Goal: Participate in discussion: Engage in conversation with other users on a specific topic

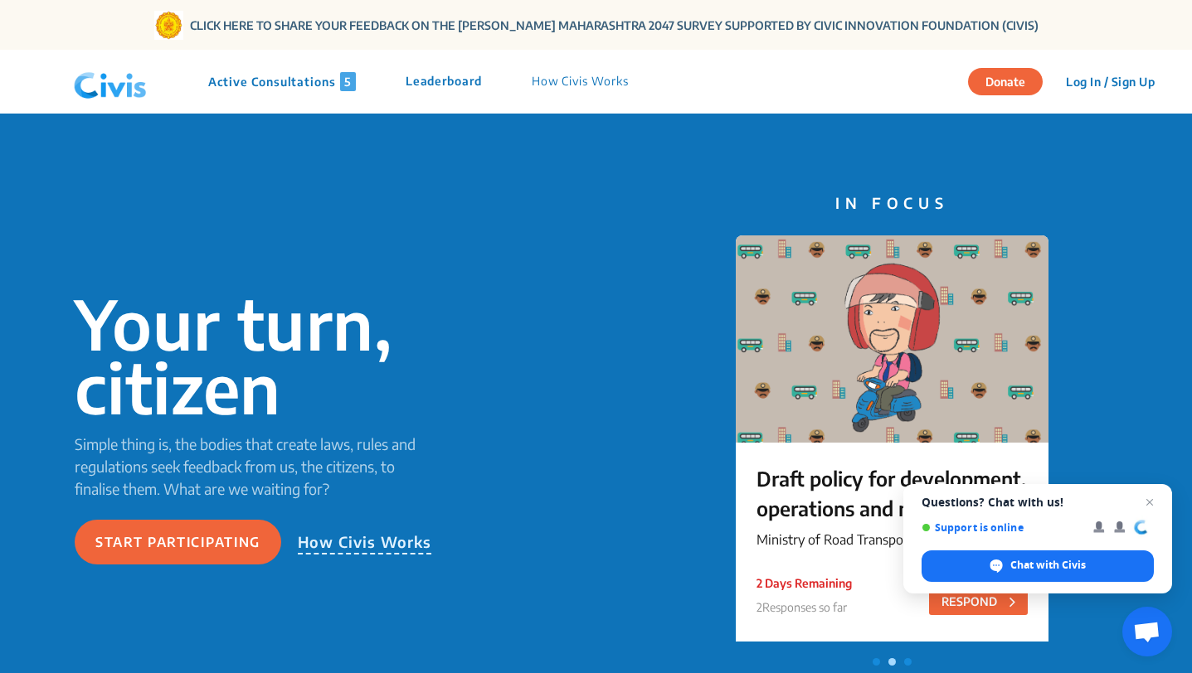
click at [282, 81] on p "Active Consultations 5" at bounding box center [282, 81] width 148 height 19
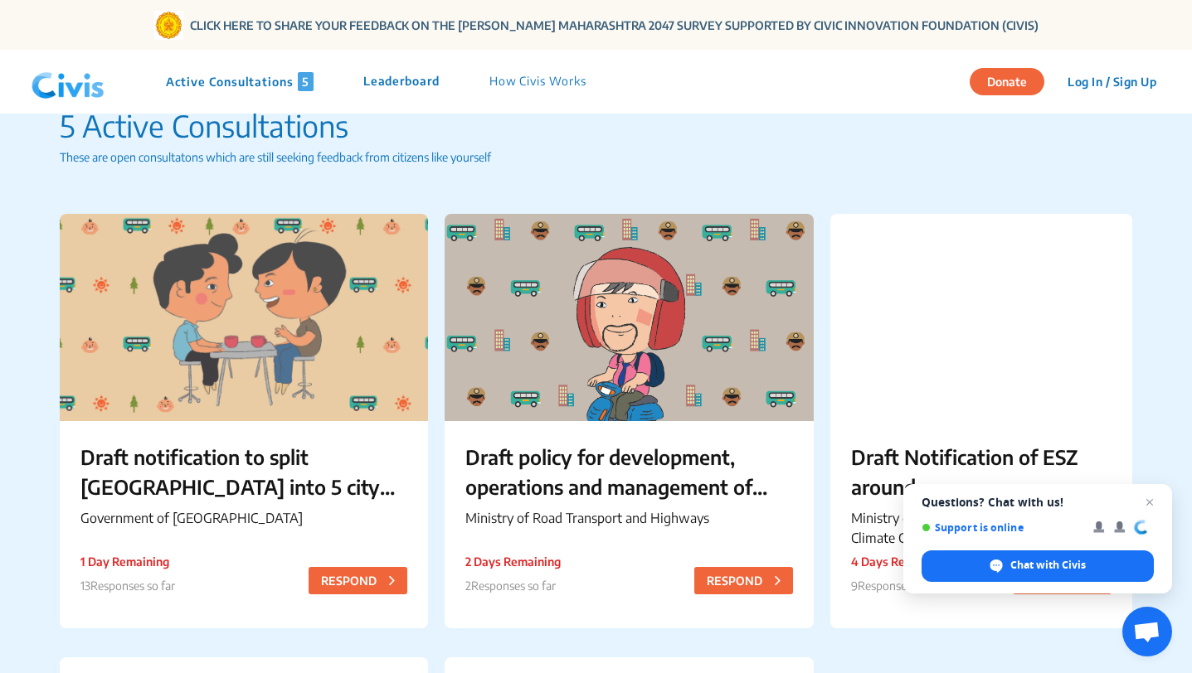
scroll to position [58, 0]
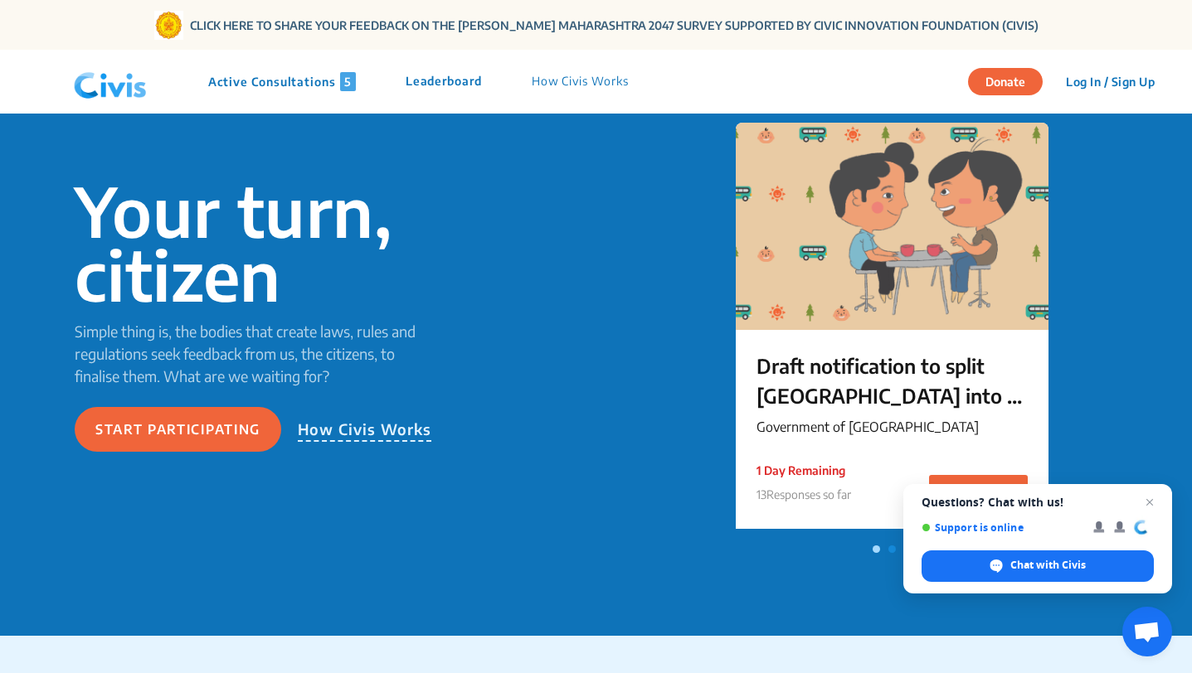
scroll to position [114, 0]
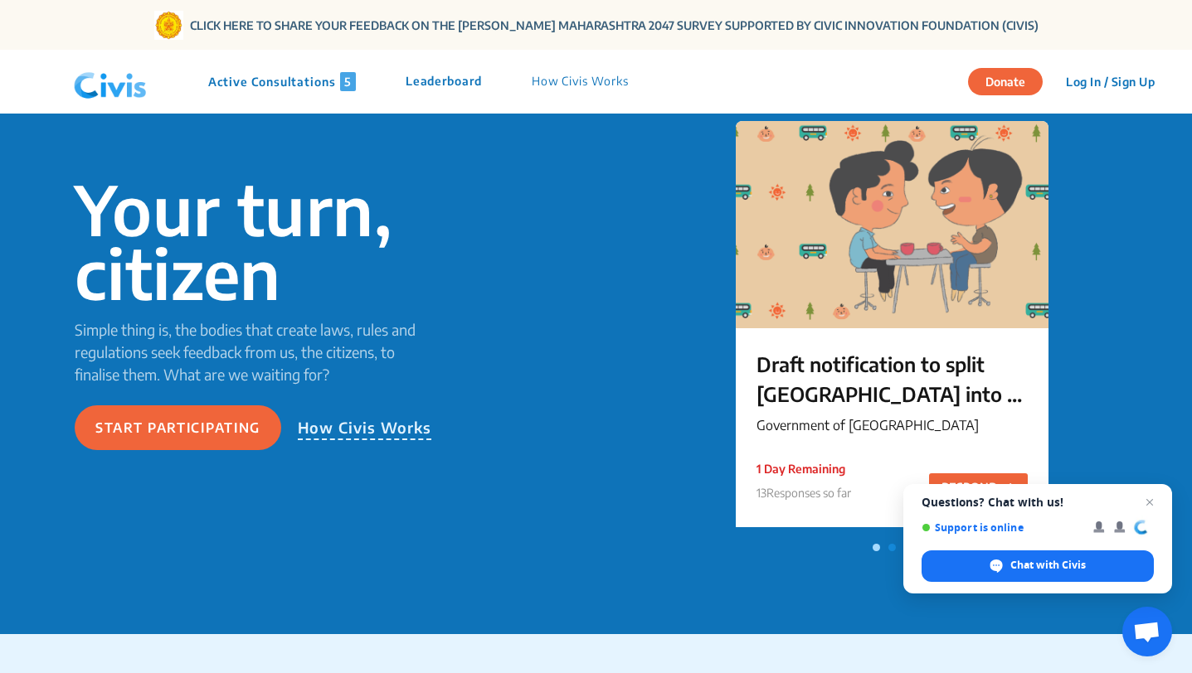
click at [305, 85] on p "Active Consultations 5" at bounding box center [282, 81] width 148 height 19
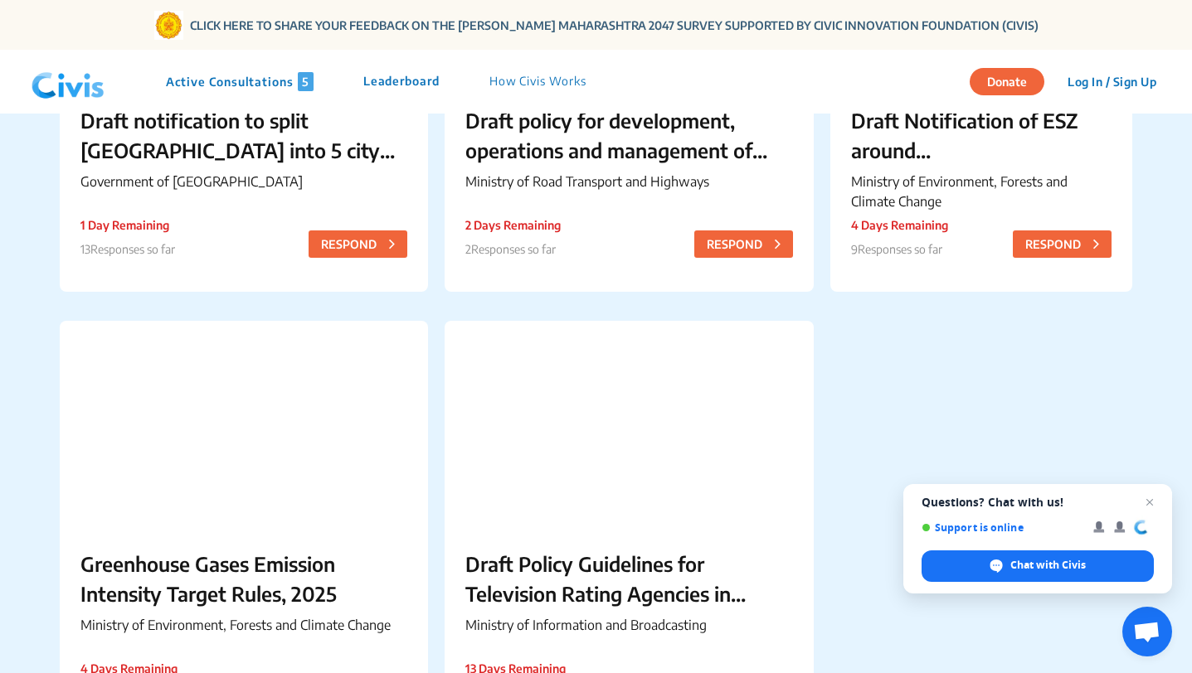
scroll to position [384, 0]
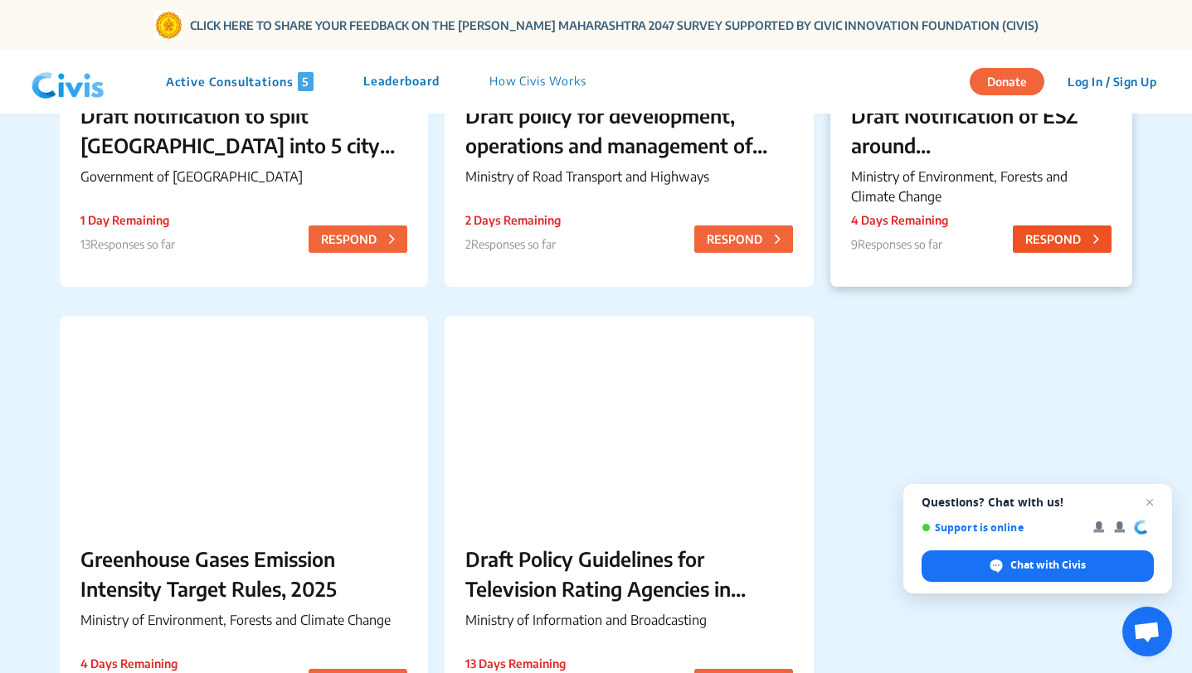
click at [1056, 242] on button "RESPOND" at bounding box center [1061, 239] width 99 height 27
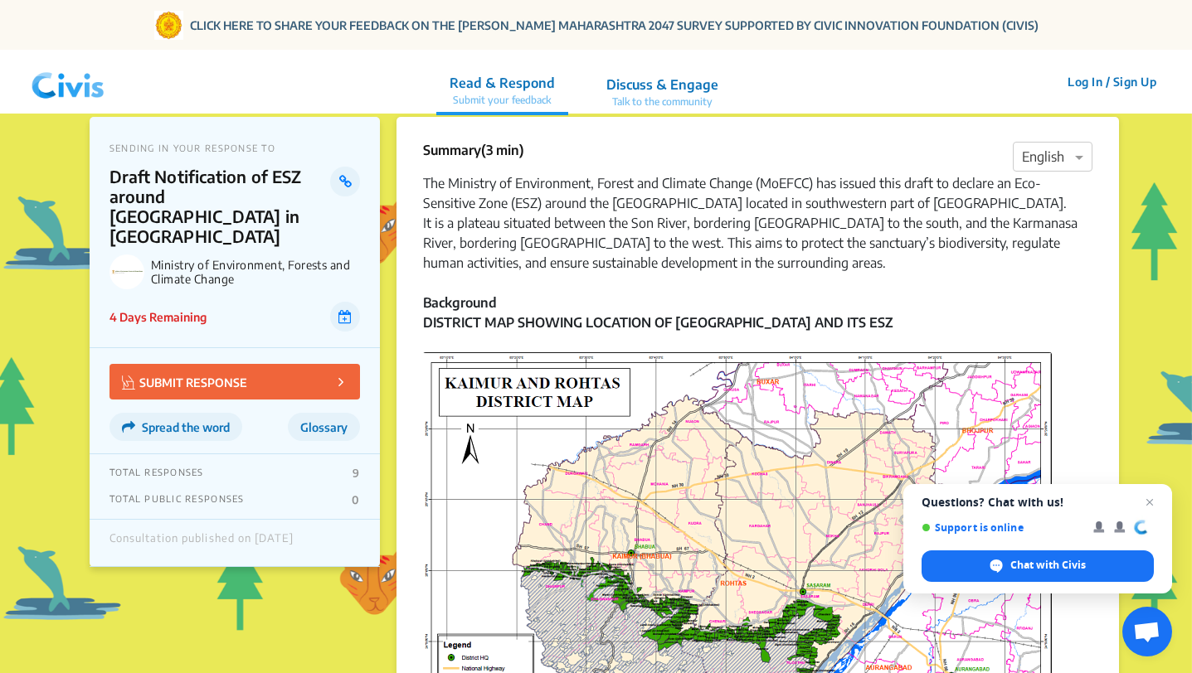
scroll to position [9, 0]
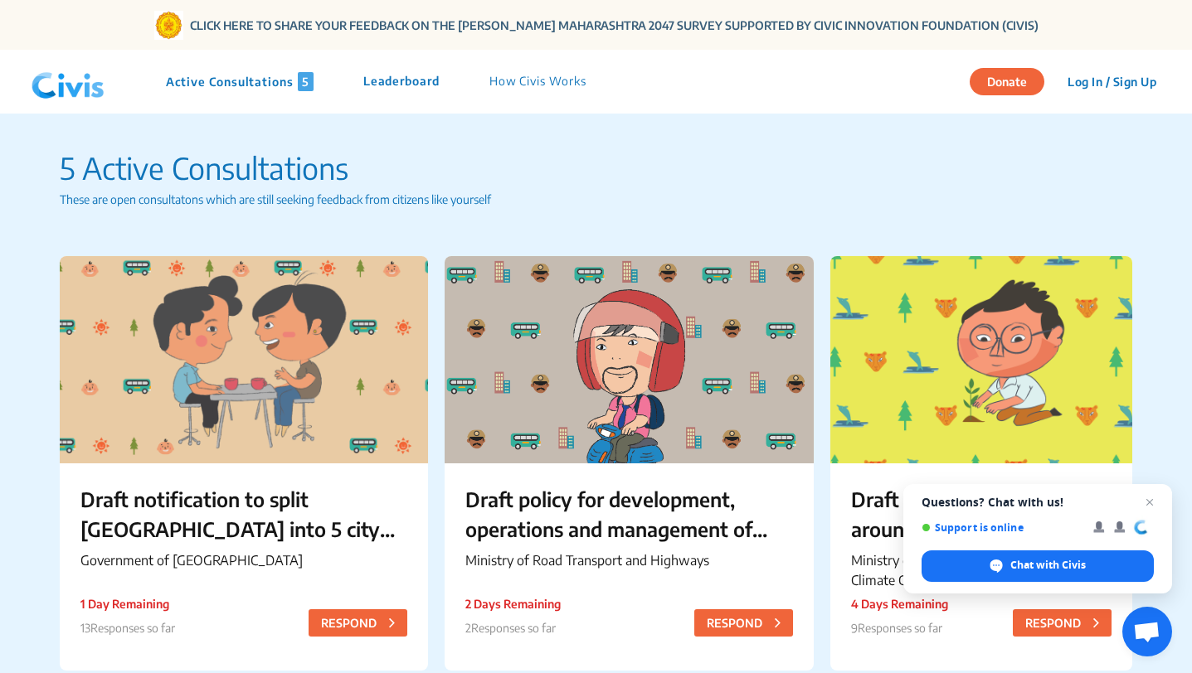
click at [435, 81] on p "Leaderboard" at bounding box center [401, 81] width 76 height 19
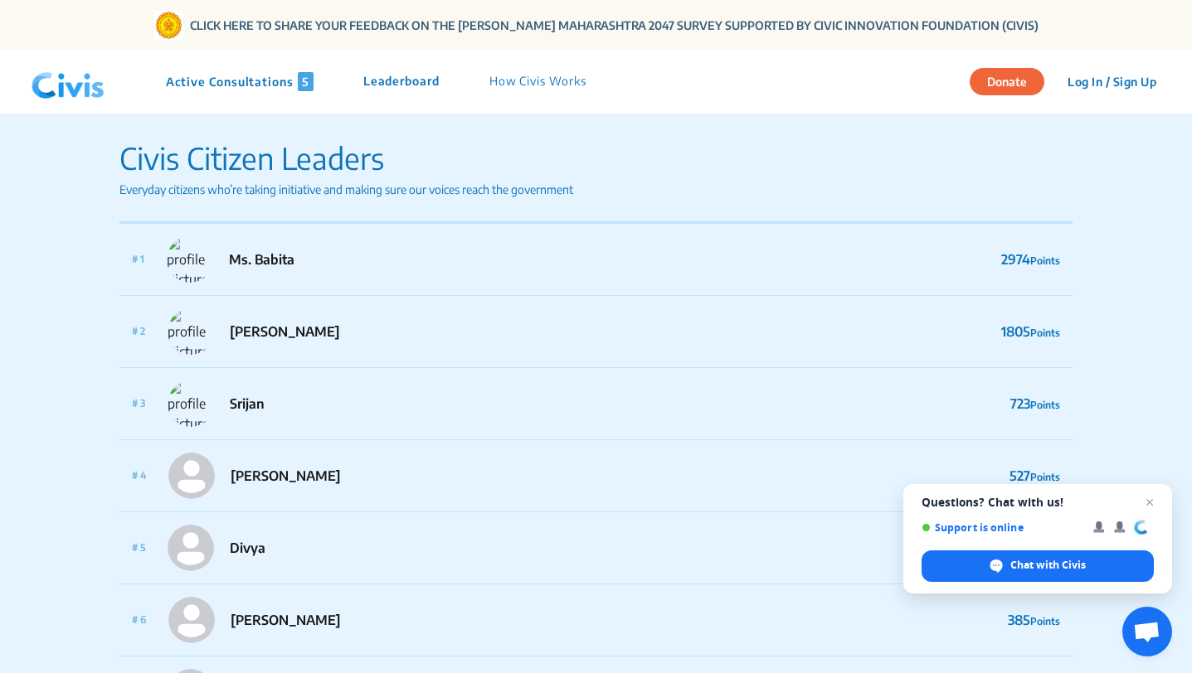
click at [391, 78] on p "Leaderboard" at bounding box center [401, 81] width 76 height 19
click at [260, 82] on p "Active Consultations 5" at bounding box center [240, 81] width 148 height 19
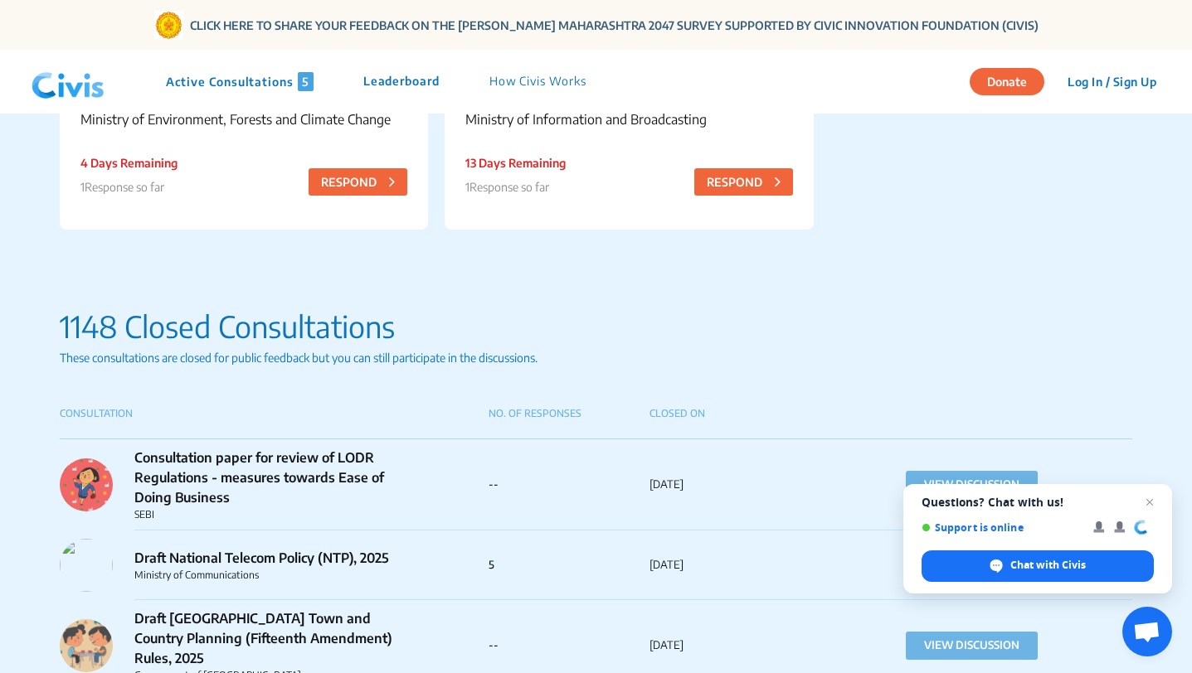
scroll to position [902, 0]
